Goal: Use online tool/utility: Utilize a website feature to perform a specific function

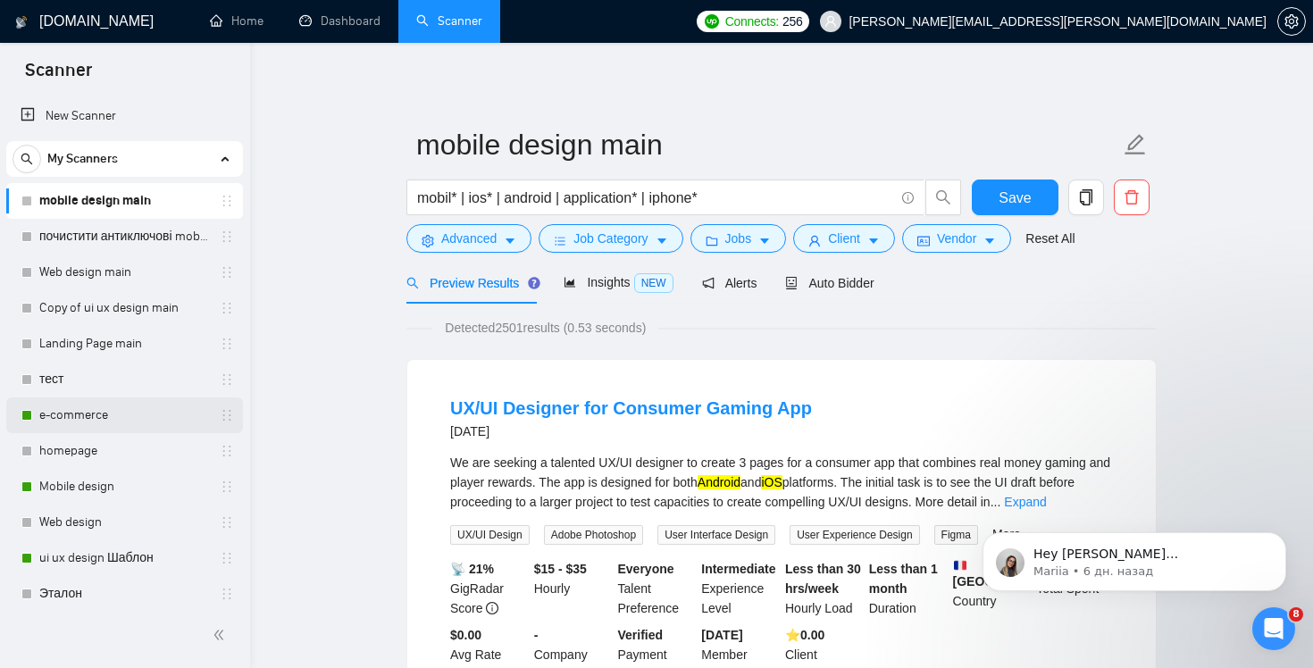
click at [105, 410] on link "e-commerce" at bounding box center [124, 416] width 170 height 36
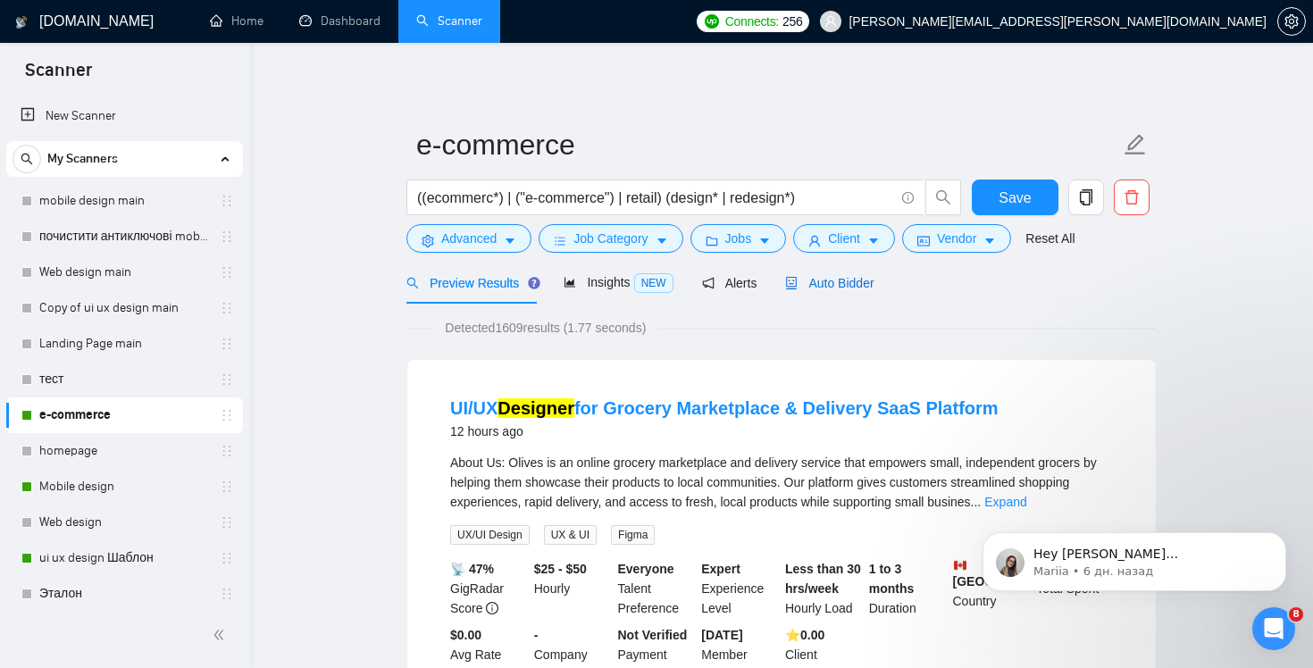
click at [854, 279] on span "Auto Bidder" at bounding box center [829, 283] width 88 height 14
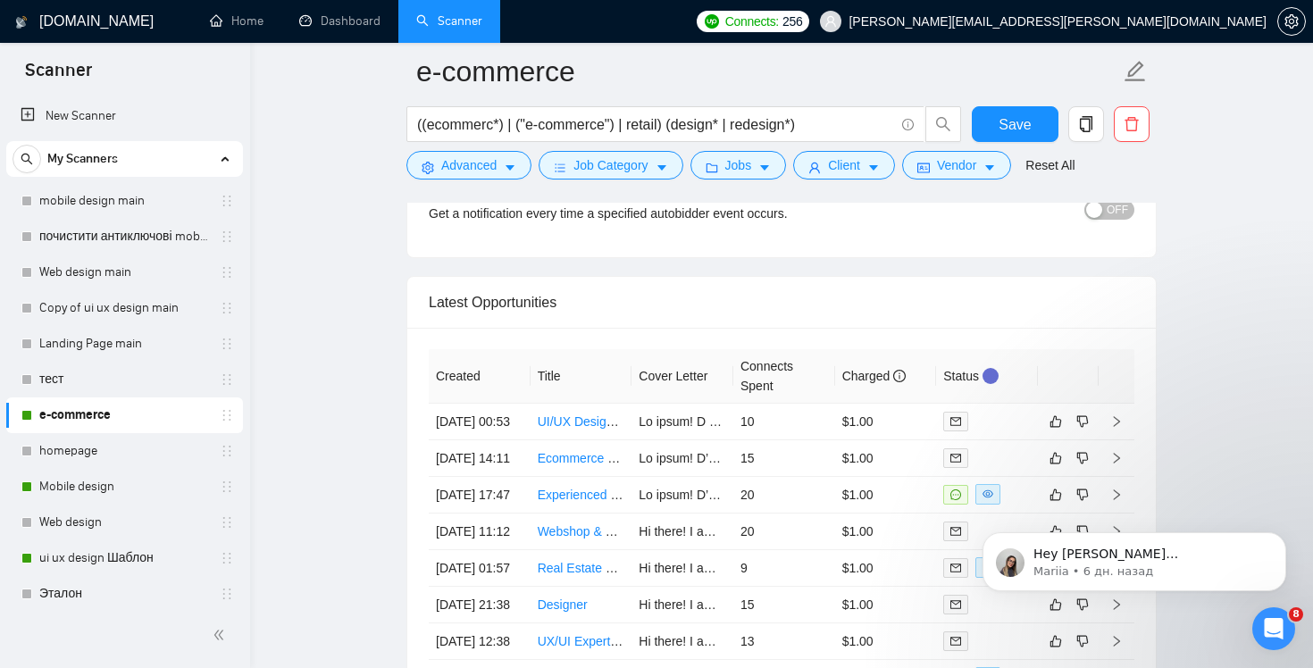
scroll to position [4317, 0]
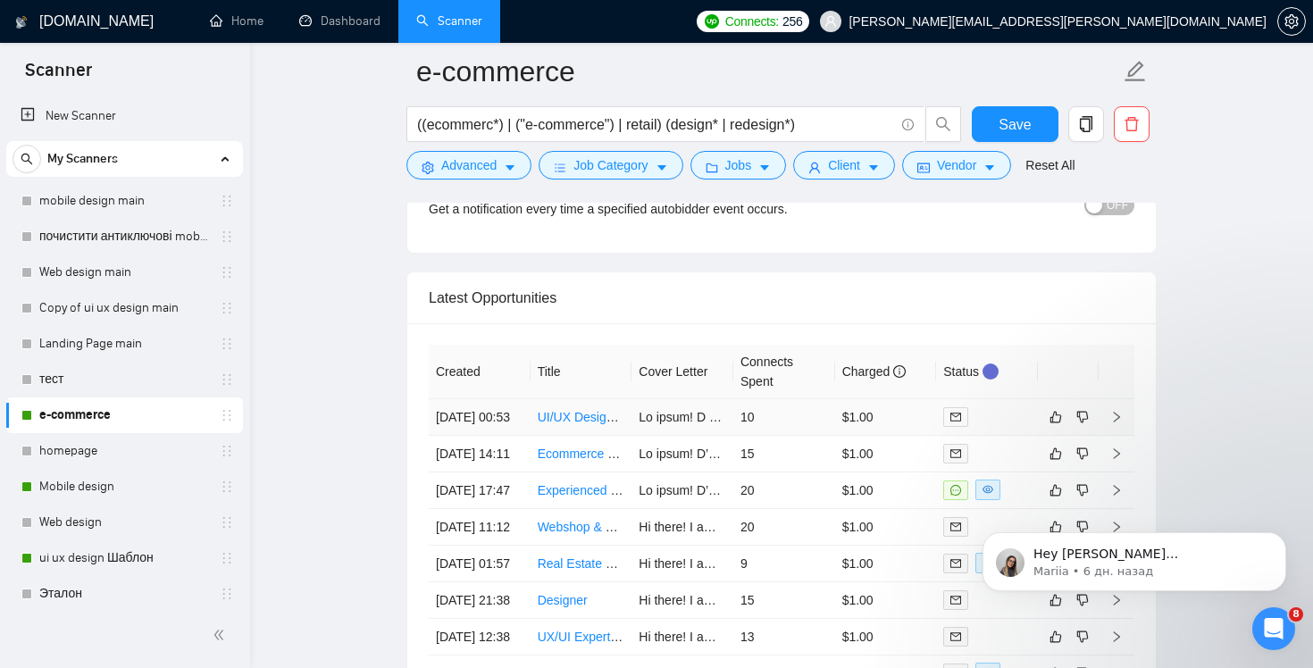
click at [1119, 423] on icon "right" at bounding box center [1117, 417] width 6 height 11
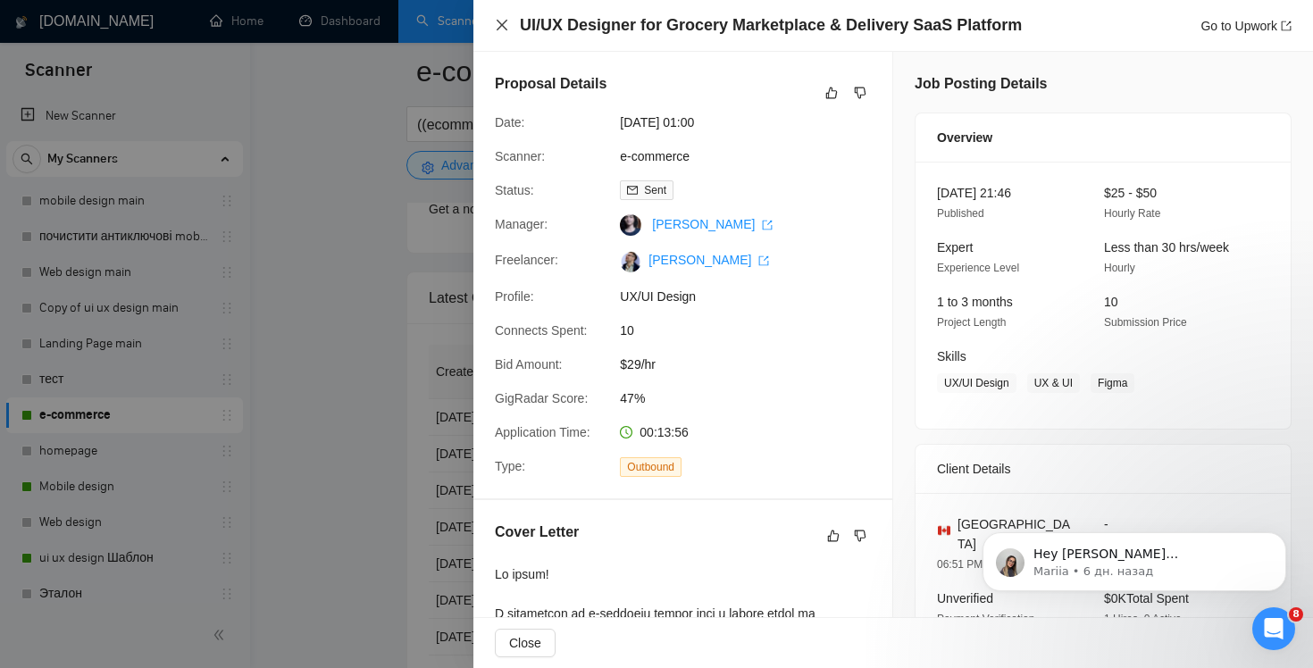
click at [501, 30] on icon "close" at bounding box center [502, 25] width 14 height 14
